Goal: Task Accomplishment & Management: Use online tool/utility

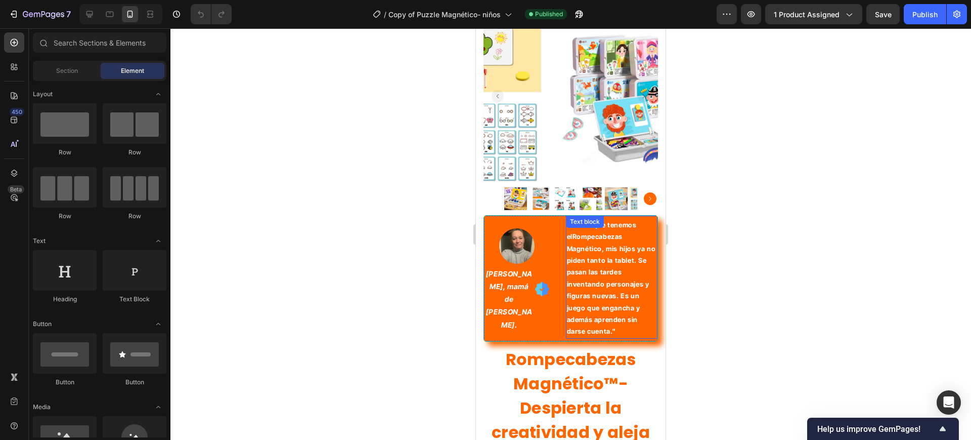
scroll to position [63, 0]
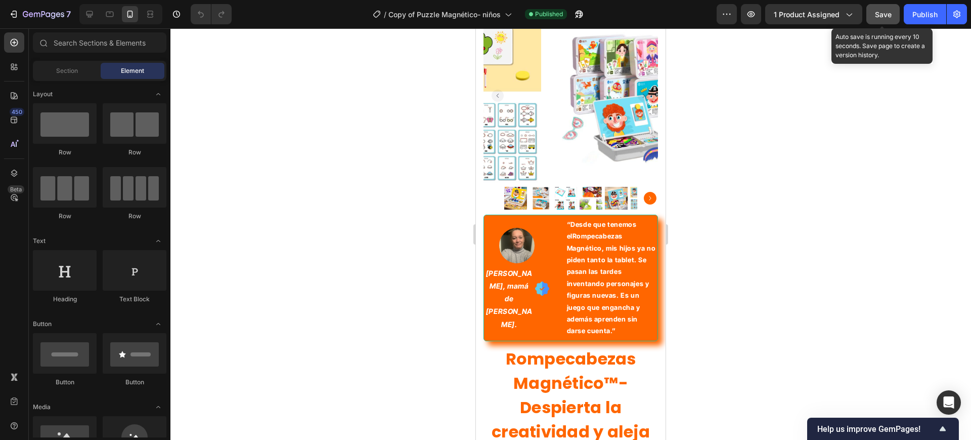
click at [887, 6] on button "Save" at bounding box center [883, 14] width 33 height 20
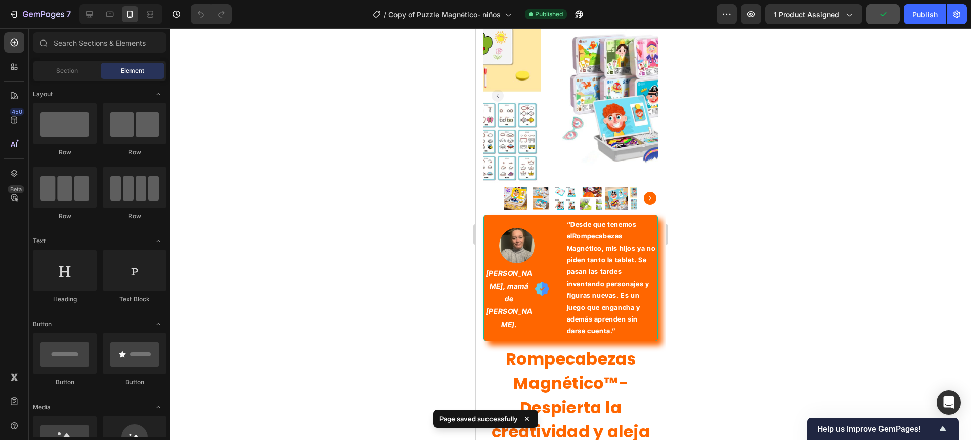
drag, startPoint x: 903, startPoint y: 14, endPoint x: 900, endPoint y: 21, distance: 7.9
click at [903, 14] on div "Preview 1 product assigned Publish" at bounding box center [842, 14] width 250 height 20
click at [914, 15] on div "Publish" at bounding box center [925, 14] width 25 height 11
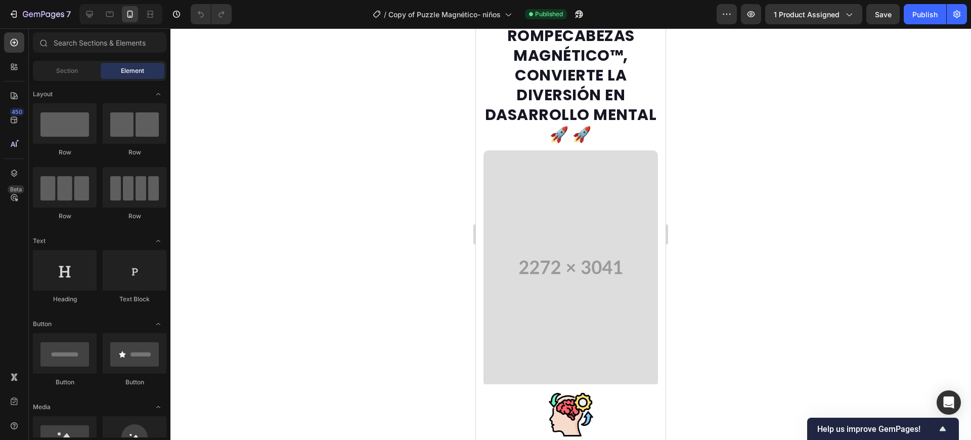
scroll to position [1708, 0]
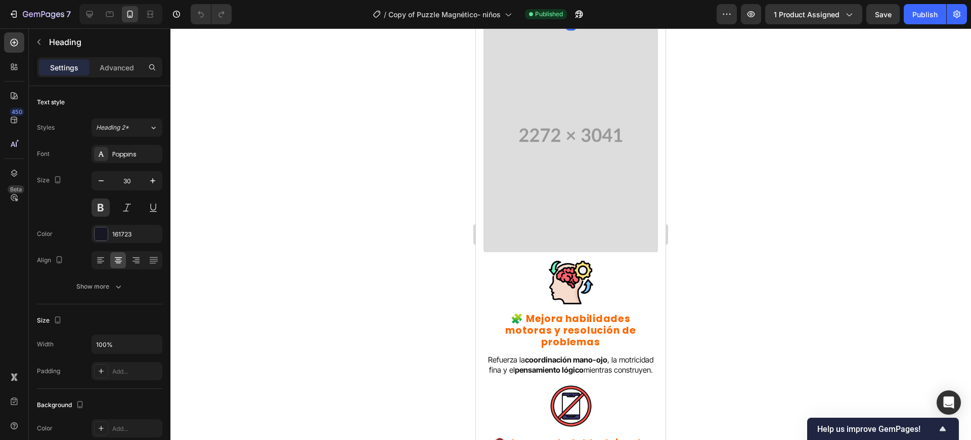
click at [572, 18] on div at bounding box center [571, 16] width 20 height 3
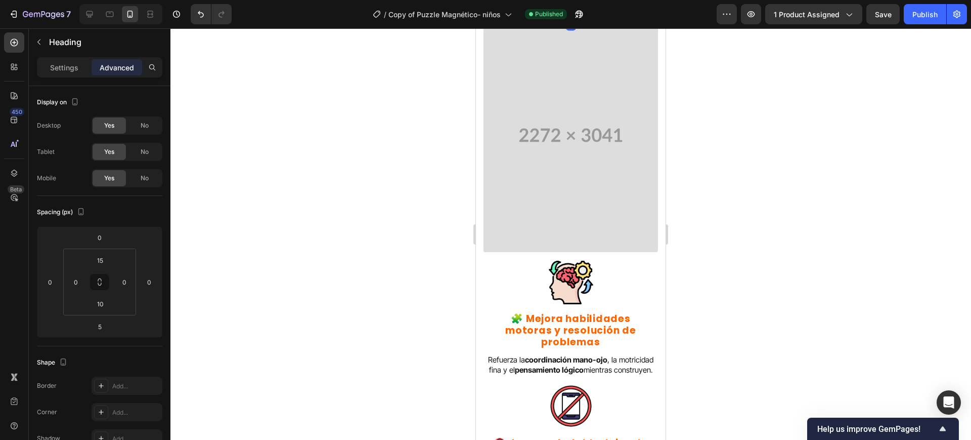
click at [739, 183] on div at bounding box center [571, 233] width 801 height 411
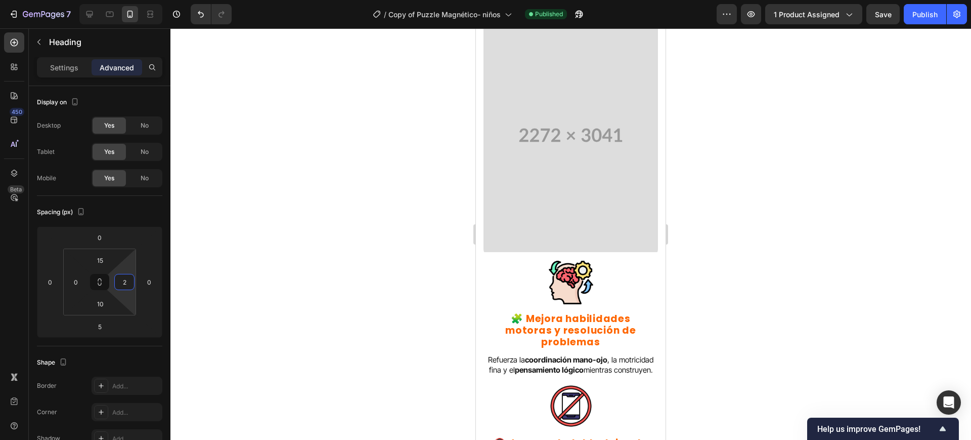
type input "0"
drag, startPoint x: 130, startPoint y: 266, endPoint x: 144, endPoint y: 295, distance: 32.6
click at [144, 0] on html "7 Version history / Copy of Puzzle Magnético- niños Published Preview 1 product…" at bounding box center [485, 0] width 971 height 0
drag, startPoint x: 319, startPoint y: 240, endPoint x: 475, endPoint y: 181, distance: 166.7
click at [320, 240] on div at bounding box center [571, 233] width 801 height 411
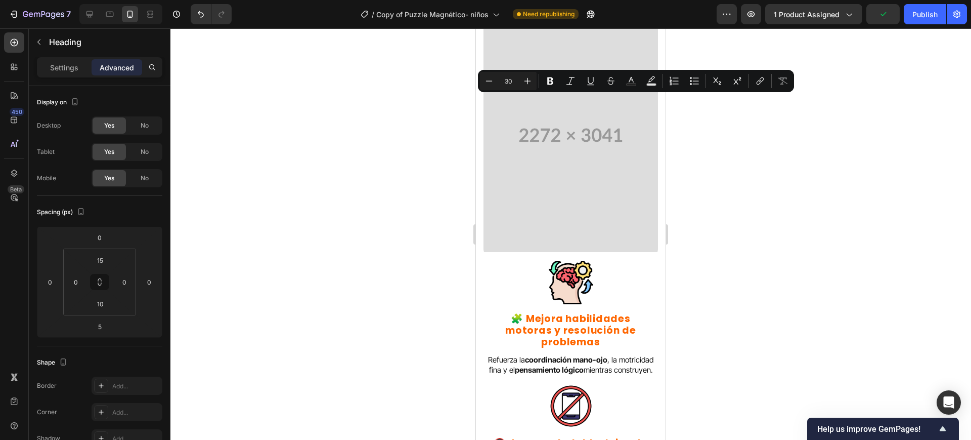
click at [410, 180] on div at bounding box center [571, 233] width 801 height 411
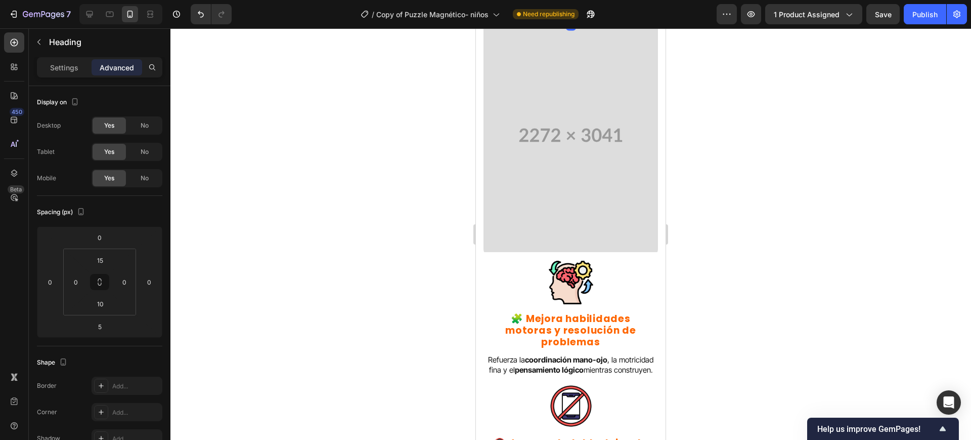
click at [418, 203] on div at bounding box center [571, 233] width 801 height 411
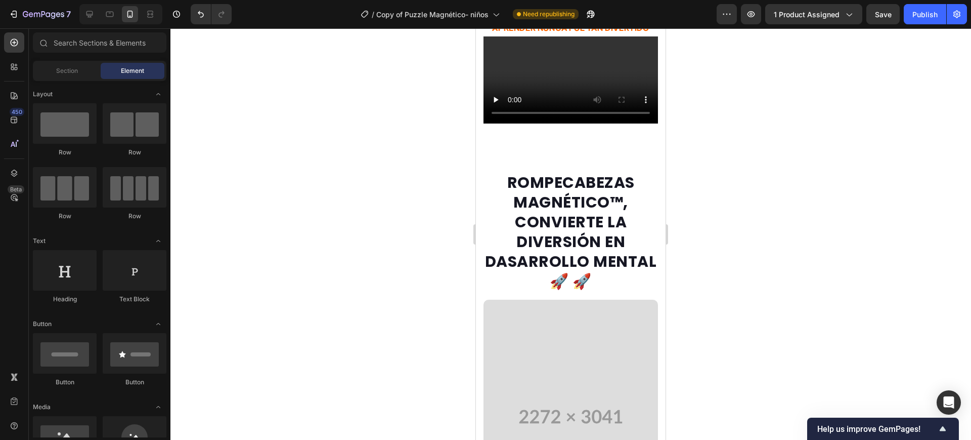
scroll to position [1518, 0]
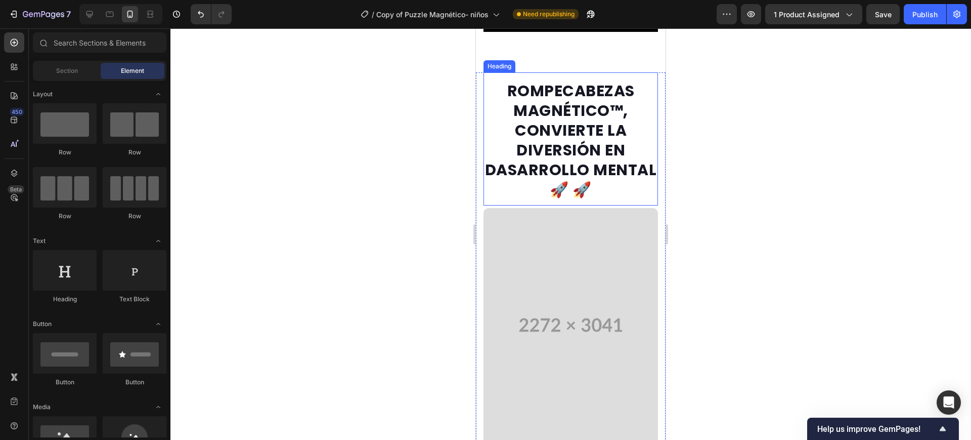
click at [584, 200] on h2 "ROMPECABEZAS MAGNÉTICO™, CONVIERTE LA DIVERSIÓN EN DASARROLLO MENTAL 🚀 🚀" at bounding box center [571, 140] width 175 height 120
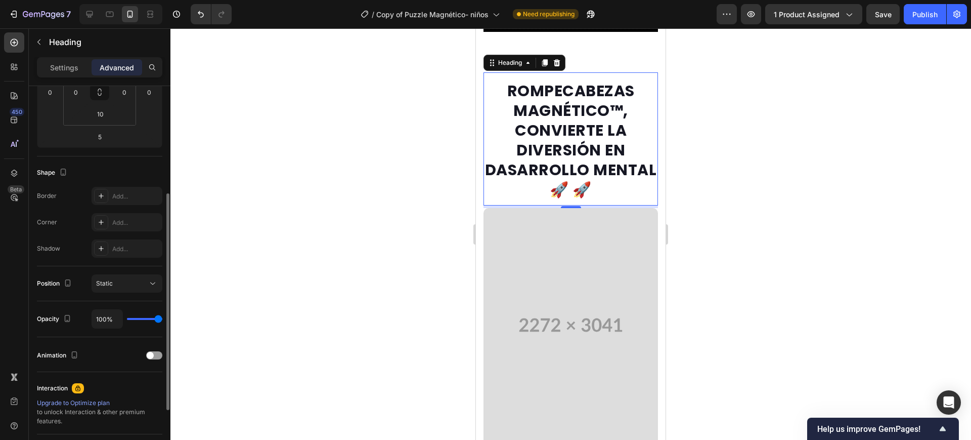
scroll to position [0, 0]
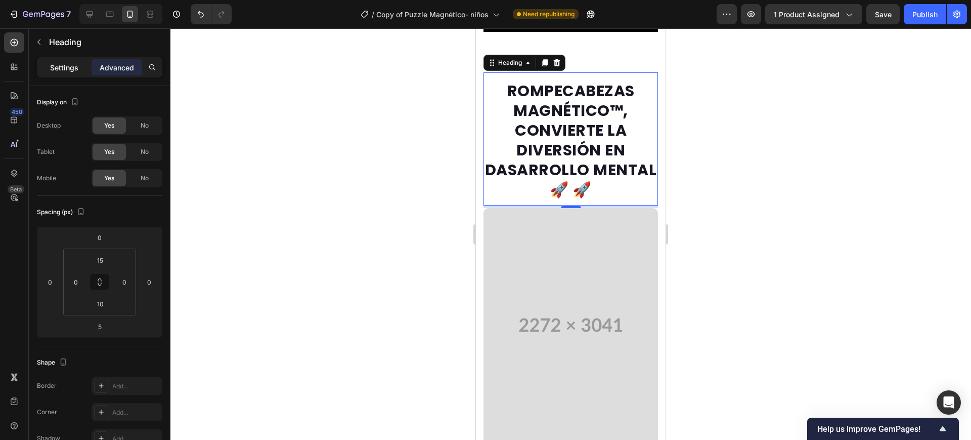
click at [78, 65] on p "Settings" at bounding box center [64, 67] width 28 height 11
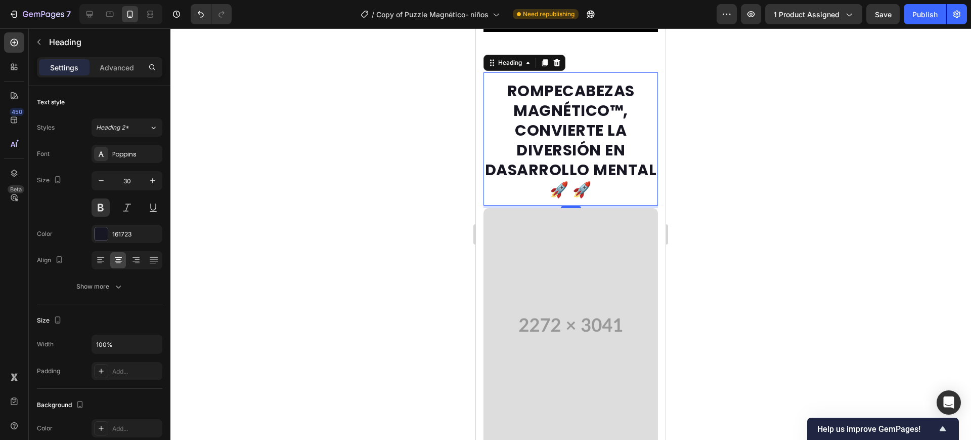
click at [291, 203] on div at bounding box center [571, 233] width 801 height 411
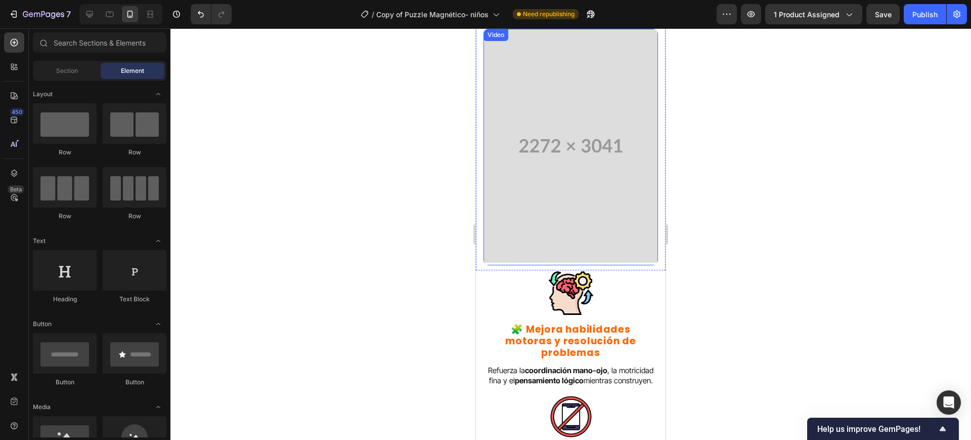
scroll to position [1708, 0]
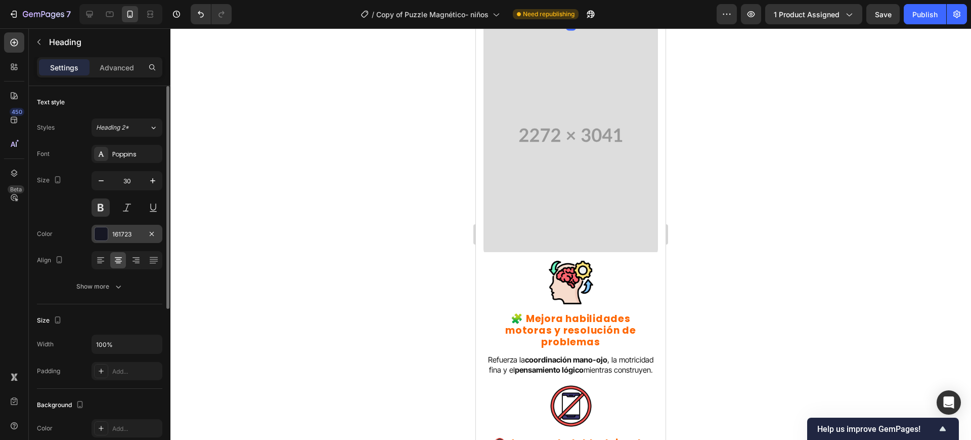
click at [100, 237] on div at bounding box center [101, 233] width 13 height 13
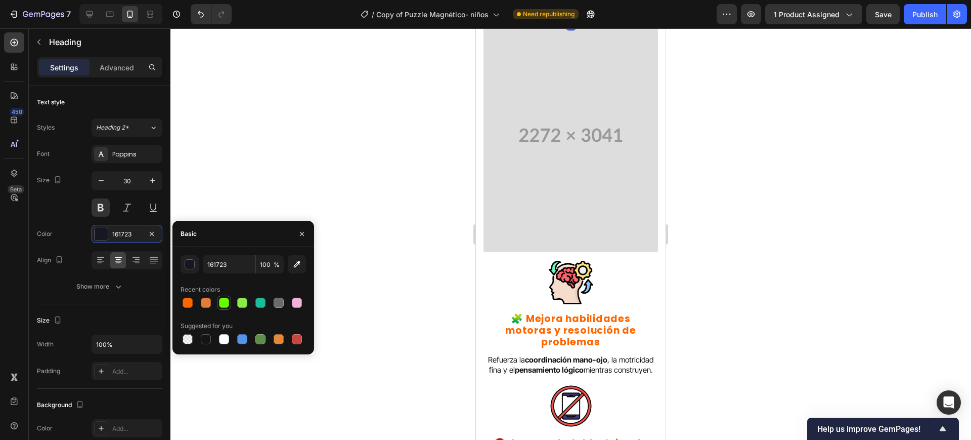
click at [204, 337] on div at bounding box center [206, 339] width 10 height 10
type input "151515"
click at [297, 158] on div at bounding box center [571, 233] width 801 height 411
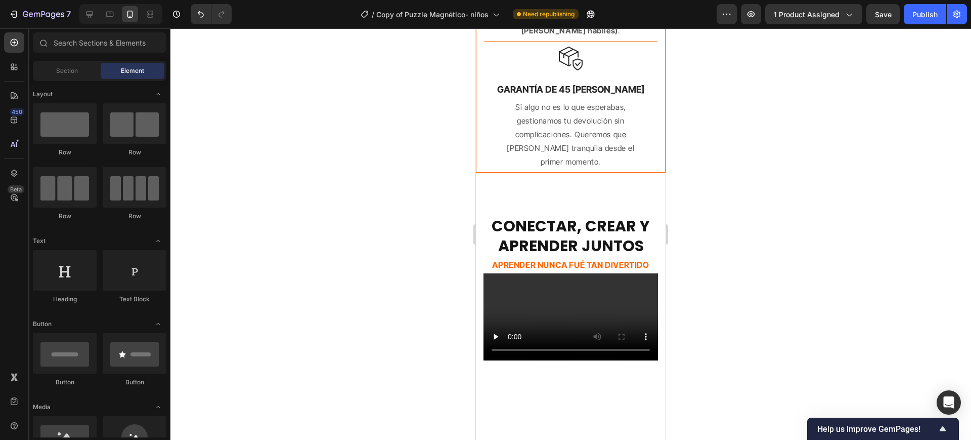
scroll to position [1138, 0]
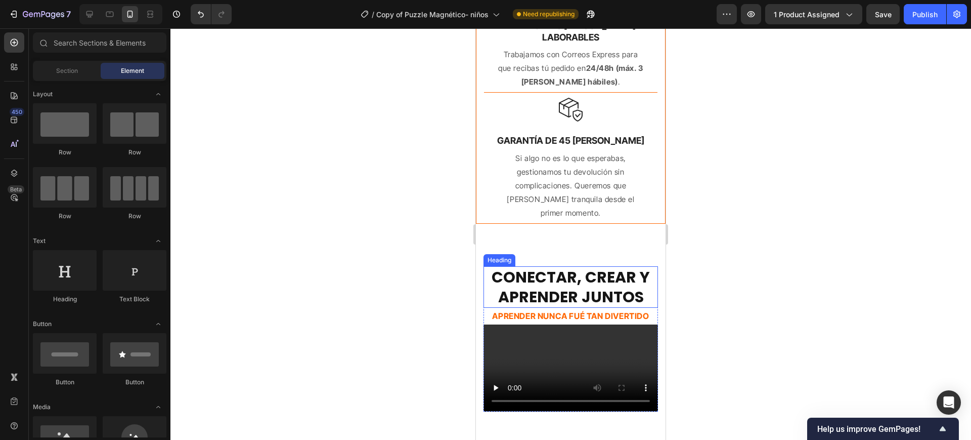
click at [557, 288] on h2 "CONECTAR, CREAR Y APRENDER JUNTOS" at bounding box center [571, 286] width 175 height 41
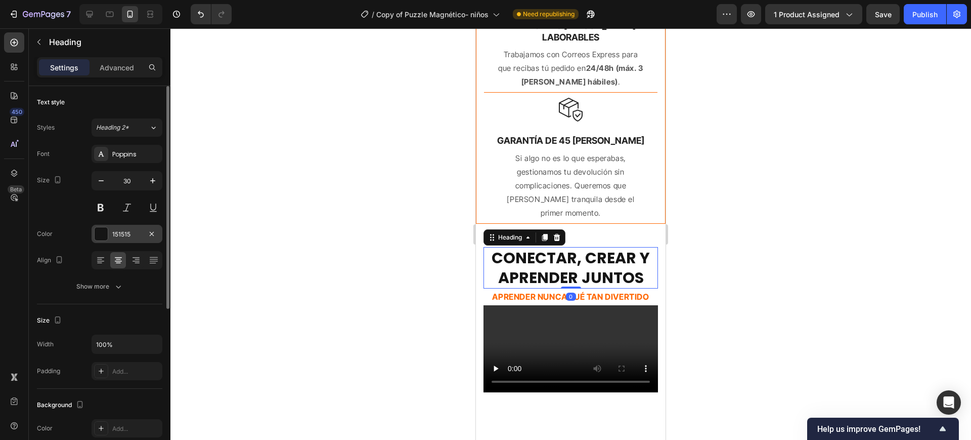
click at [102, 227] on div at bounding box center [101, 233] width 13 height 13
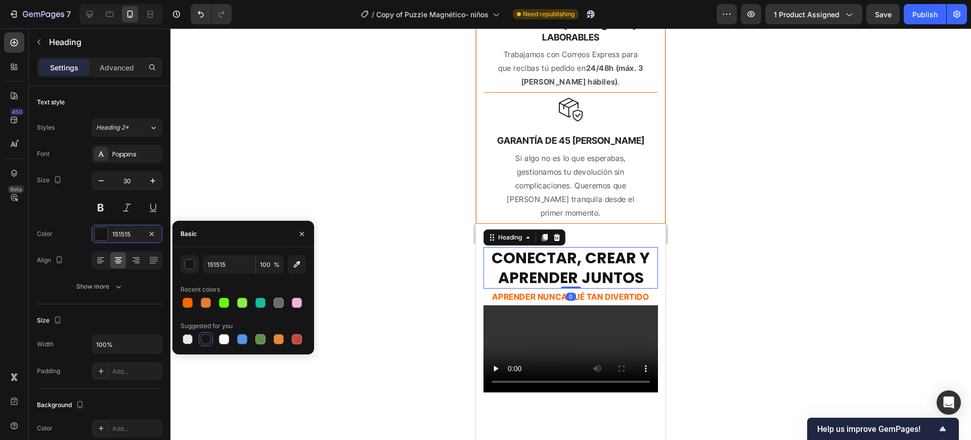
drag, startPoint x: 263, startPoint y: 139, endPoint x: 278, endPoint y: 147, distance: 17.9
click at [263, 139] on div at bounding box center [571, 233] width 801 height 411
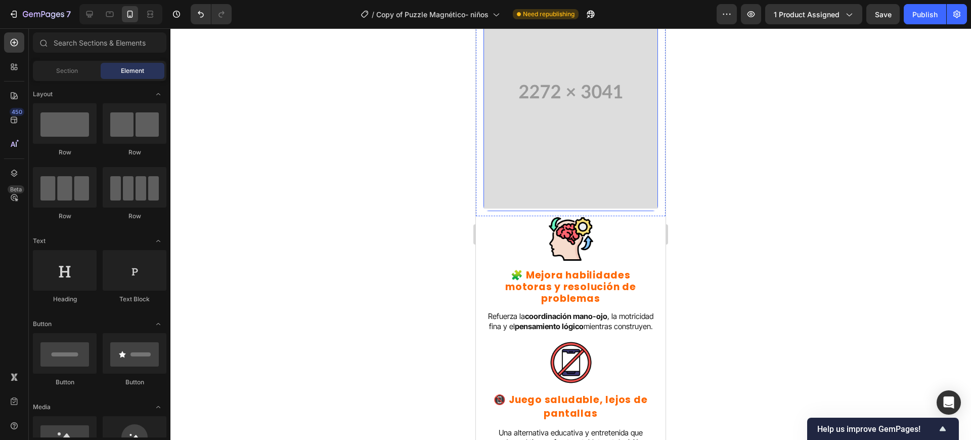
scroll to position [2087, 0]
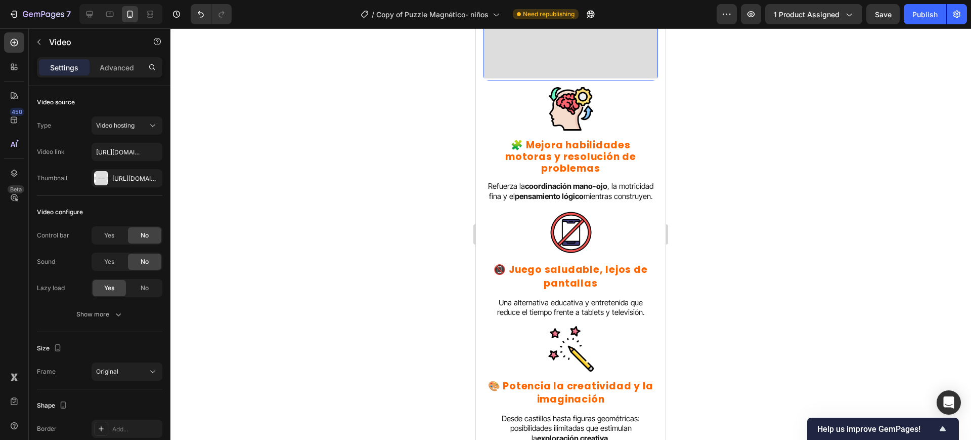
click at [124, 72] on div "Advanced" at bounding box center [117, 67] width 51 height 16
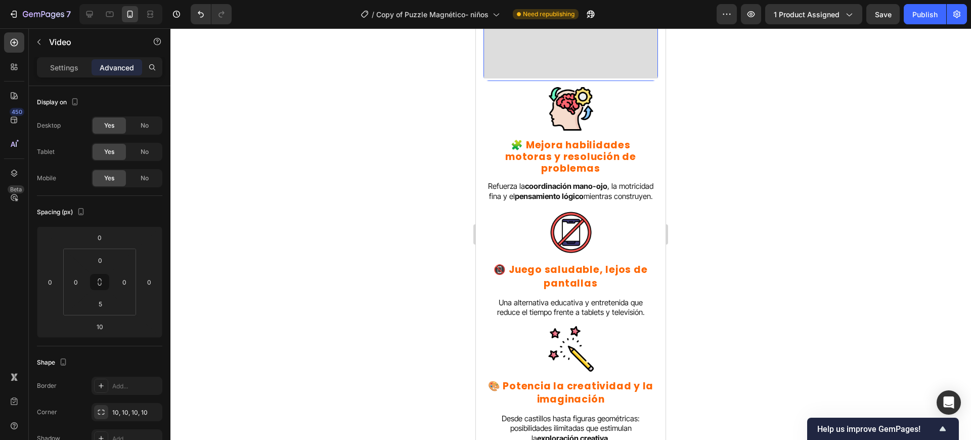
click at [280, 225] on div at bounding box center [571, 233] width 801 height 411
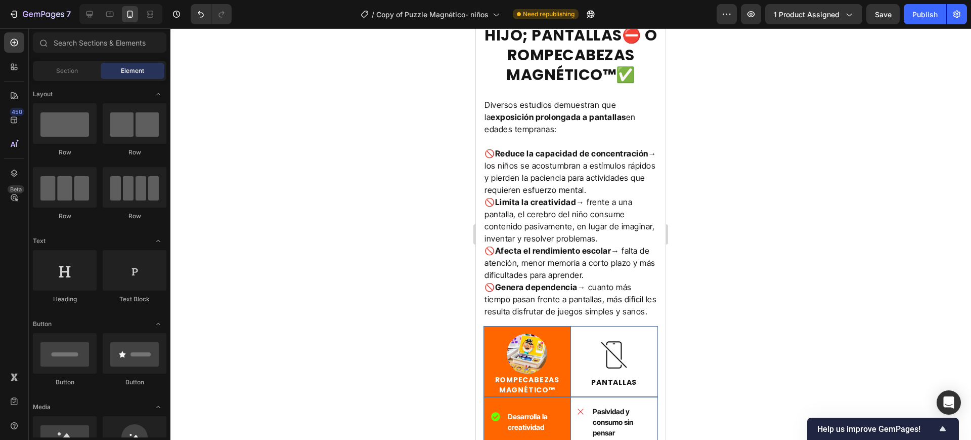
scroll to position [2593, 0]
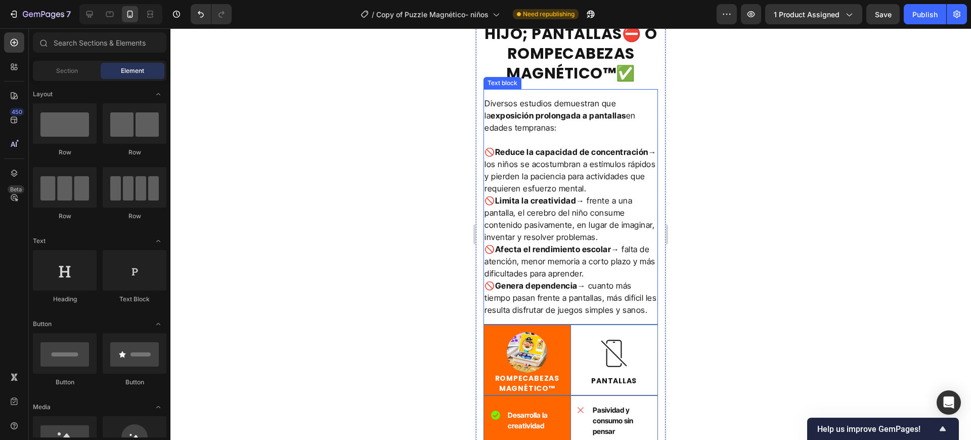
click at [559, 194] on p "🚫 Reduce la capacidad de concentración → los niños se acostumbran a estímulos r…" at bounding box center [571, 170] width 173 height 49
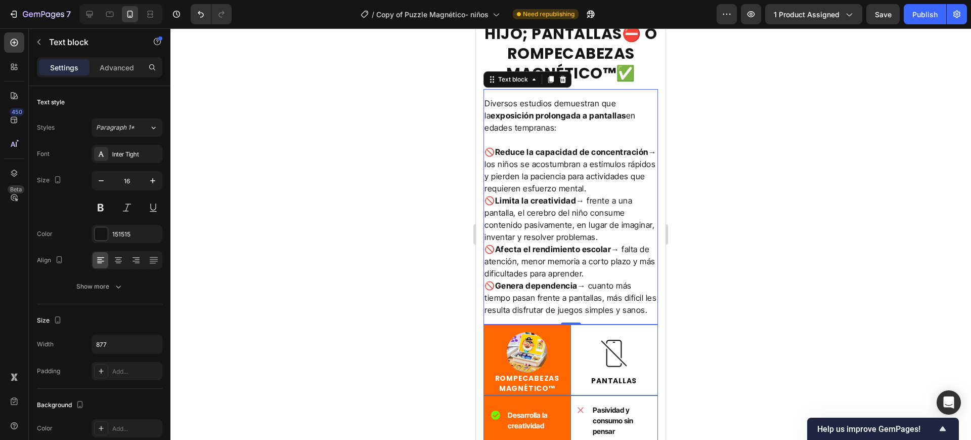
click at [559, 194] on p "🚫 Reduce la capacidad de concentración → los niños se acostumbran a estímulos r…" at bounding box center [571, 170] width 173 height 49
click at [585, 194] on p "🚫 Reduce la capacidad de concentración → los niños se acostumbran a estímulos r…" at bounding box center [571, 170] width 173 height 49
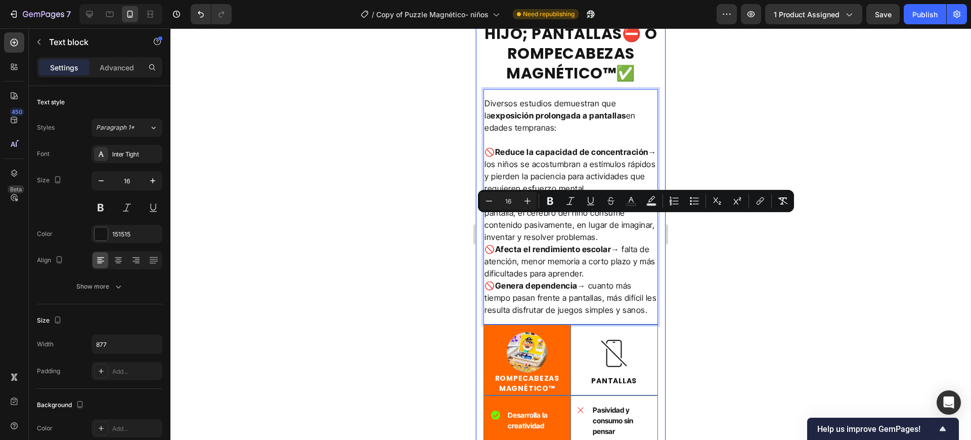
drag, startPoint x: 519, startPoint y: 403, endPoint x: 482, endPoint y: 224, distance: 182.9
click at [482, 224] on div "[PERSON_NAME] MEJOR PARA TÚ HIJO; PANTALLAS⛔ Ó ROMPECABEZAS MAGNÉTICO™✅ Heading…" at bounding box center [571, 341] width 190 height 730
click at [697, 203] on icon "Editor contextual toolbar" at bounding box center [695, 201] width 10 height 10
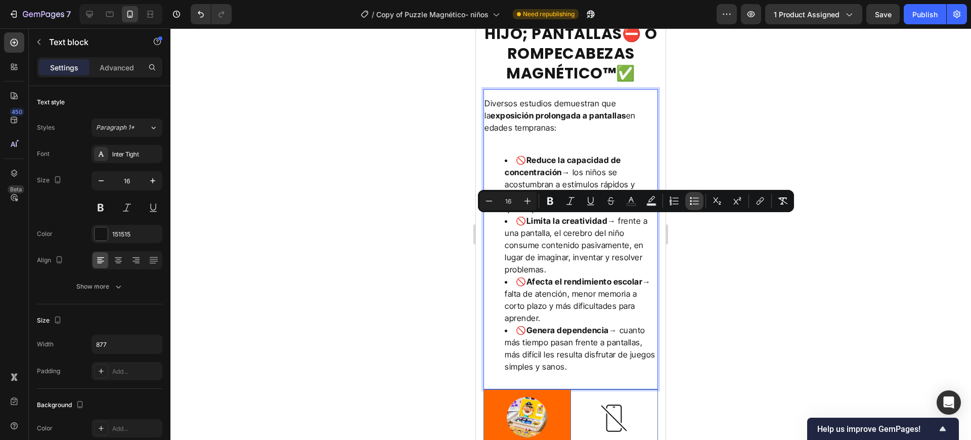
click at [697, 203] on icon "Editor contextual toolbar" at bounding box center [695, 201] width 10 height 10
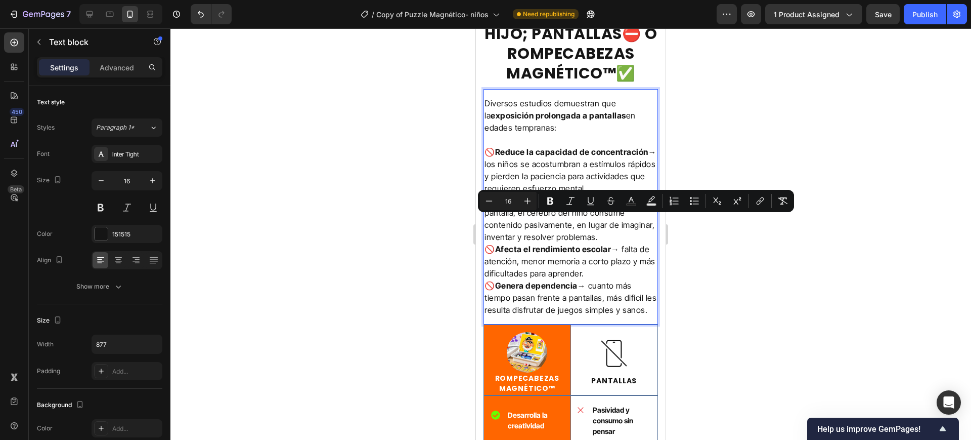
click at [746, 347] on div at bounding box center [571, 233] width 801 height 411
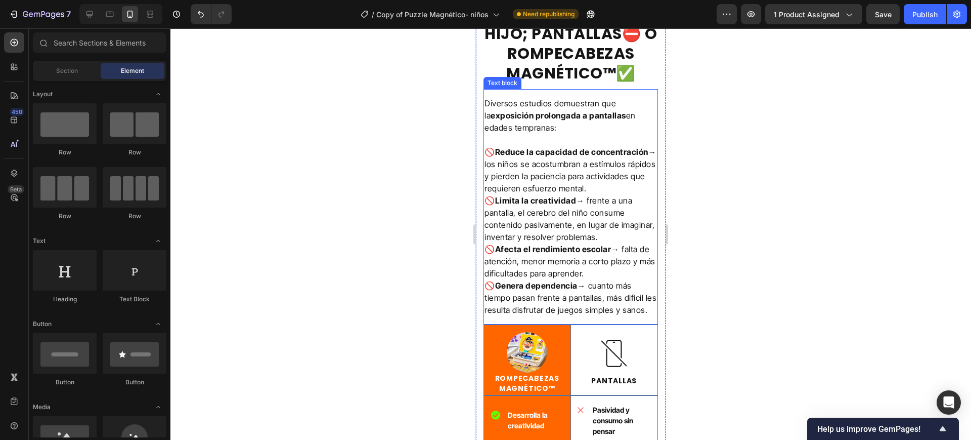
click at [485, 134] on p "Diversos estudios demuestran que la exposición prolongada a pantallas en edades…" at bounding box center [571, 115] width 173 height 36
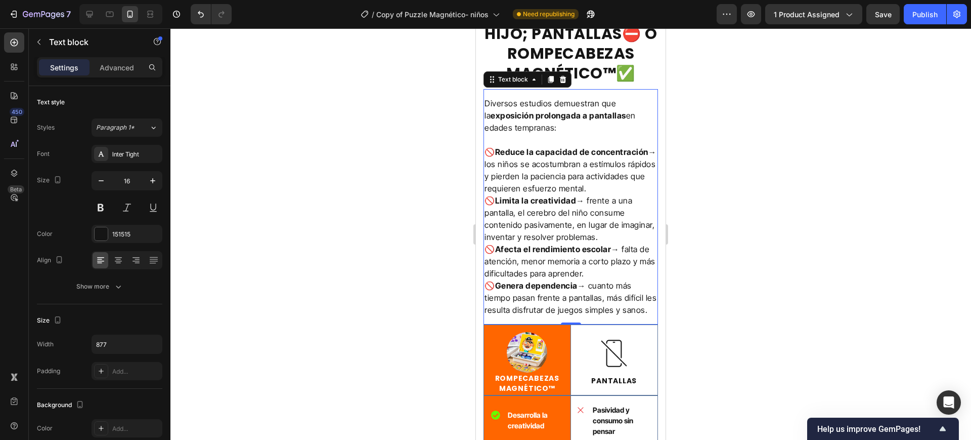
click at [720, 173] on div at bounding box center [571, 233] width 801 height 411
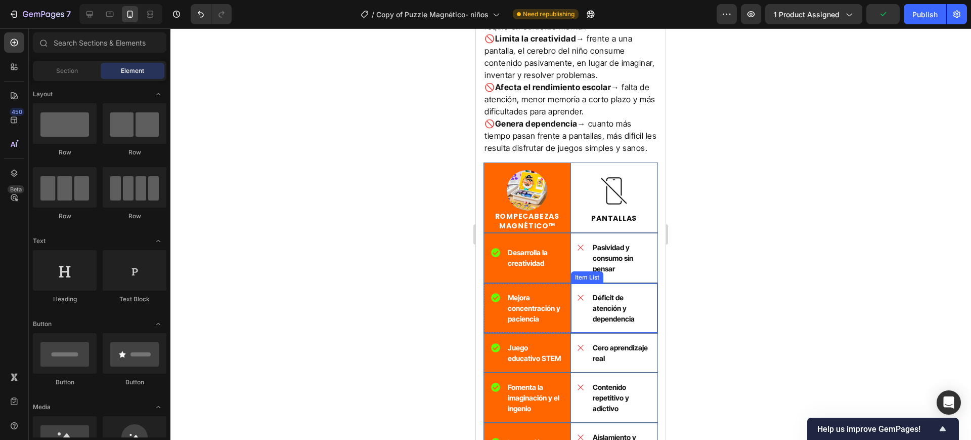
scroll to position [2656, 0]
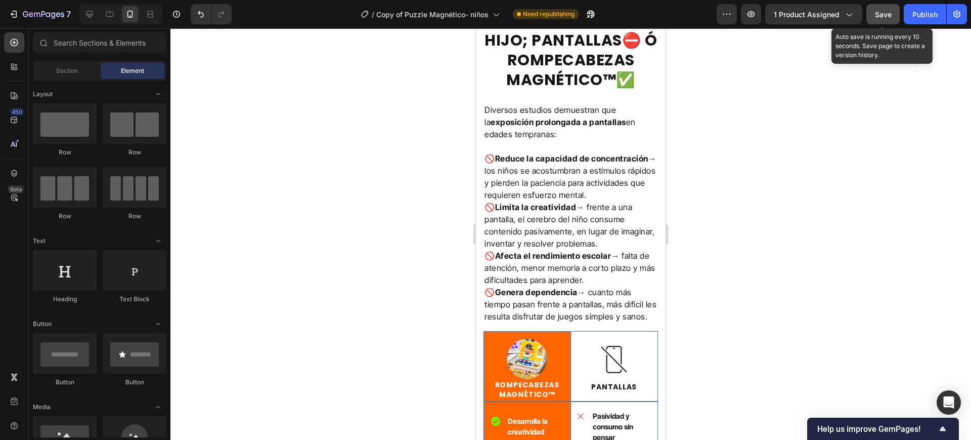
click at [880, 16] on span "Save" at bounding box center [883, 14] width 17 height 9
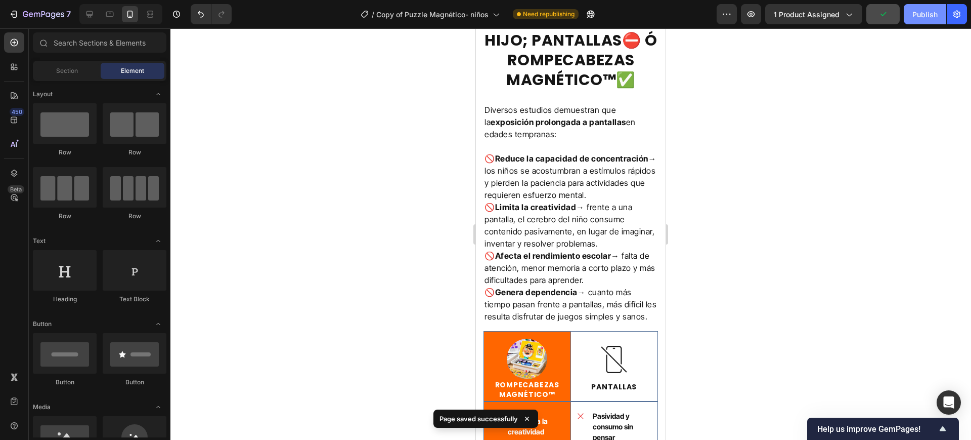
click at [917, 22] on button "Publish" at bounding box center [925, 14] width 42 height 20
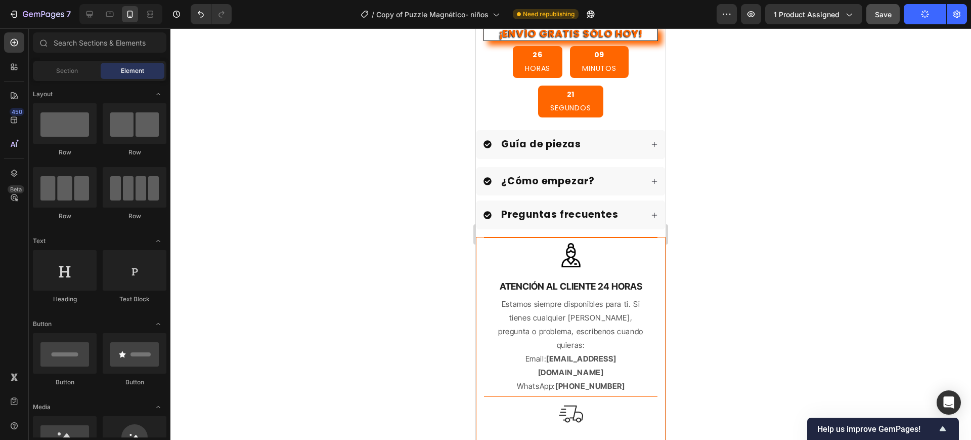
scroll to position [759, 0]
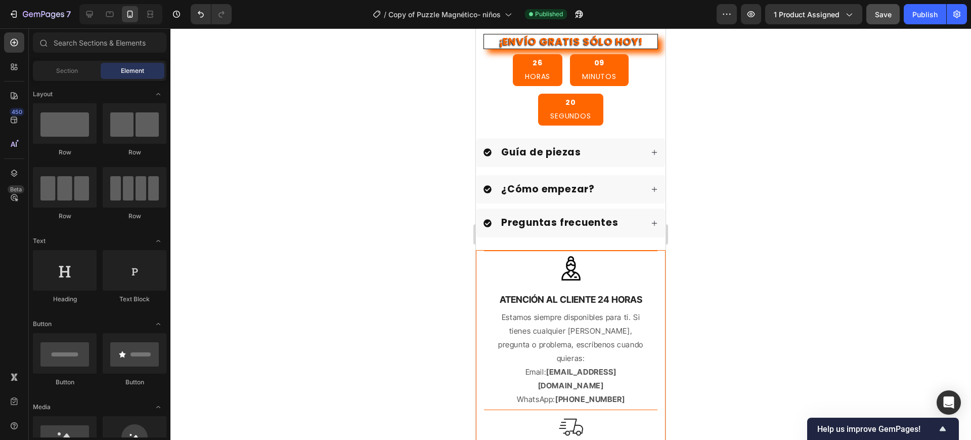
click at [879, 19] on div "Save" at bounding box center [883, 14] width 17 height 11
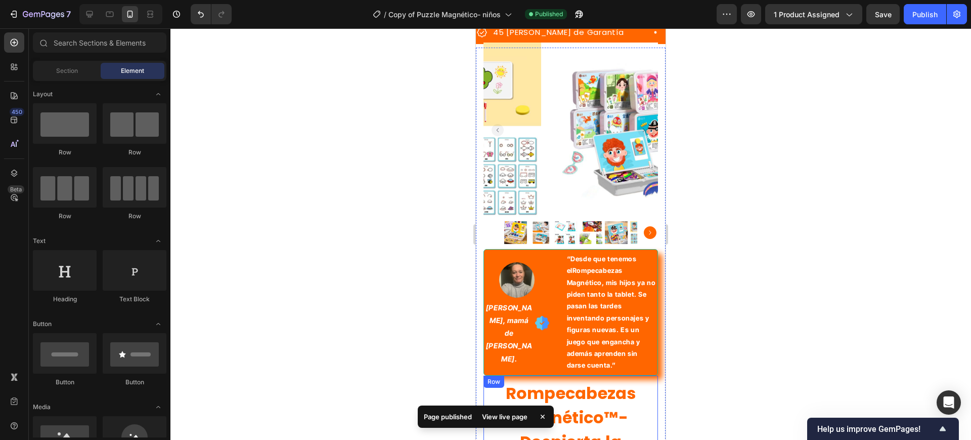
scroll to position [1, 0]
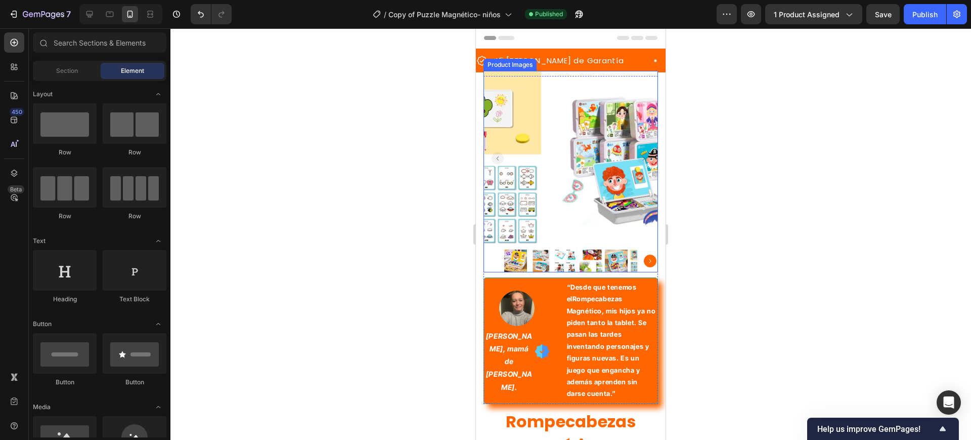
click at [543, 249] on img at bounding box center [541, 260] width 23 height 23
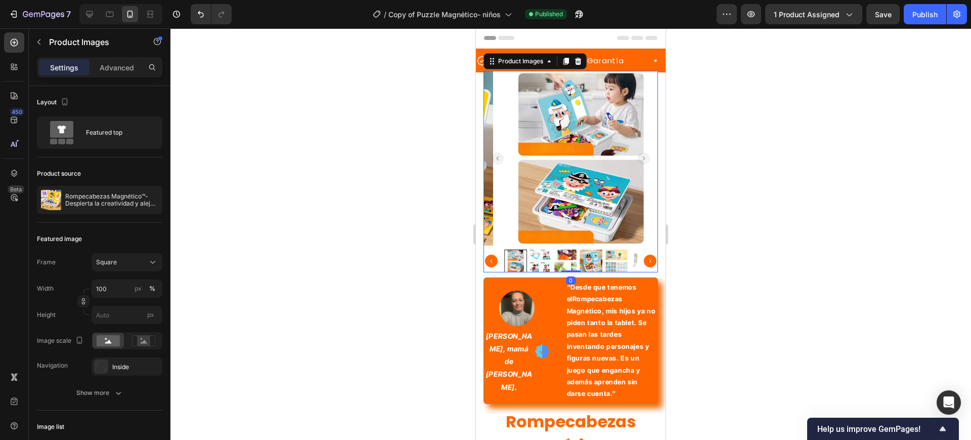
click at [733, 204] on div at bounding box center [571, 233] width 801 height 411
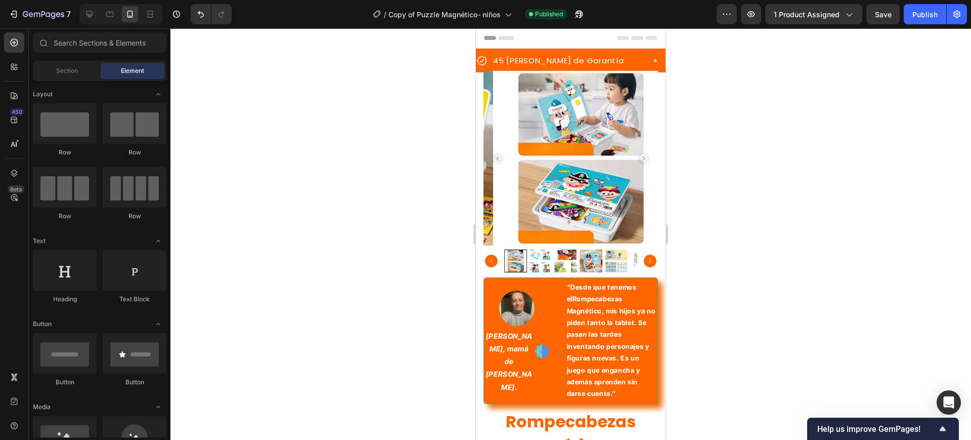
click at [367, 168] on div at bounding box center [571, 233] width 801 height 411
click at [35, 15] on icon "button" at bounding box center [43, 15] width 41 height 9
